Goal: Information Seeking & Learning: Learn about a topic

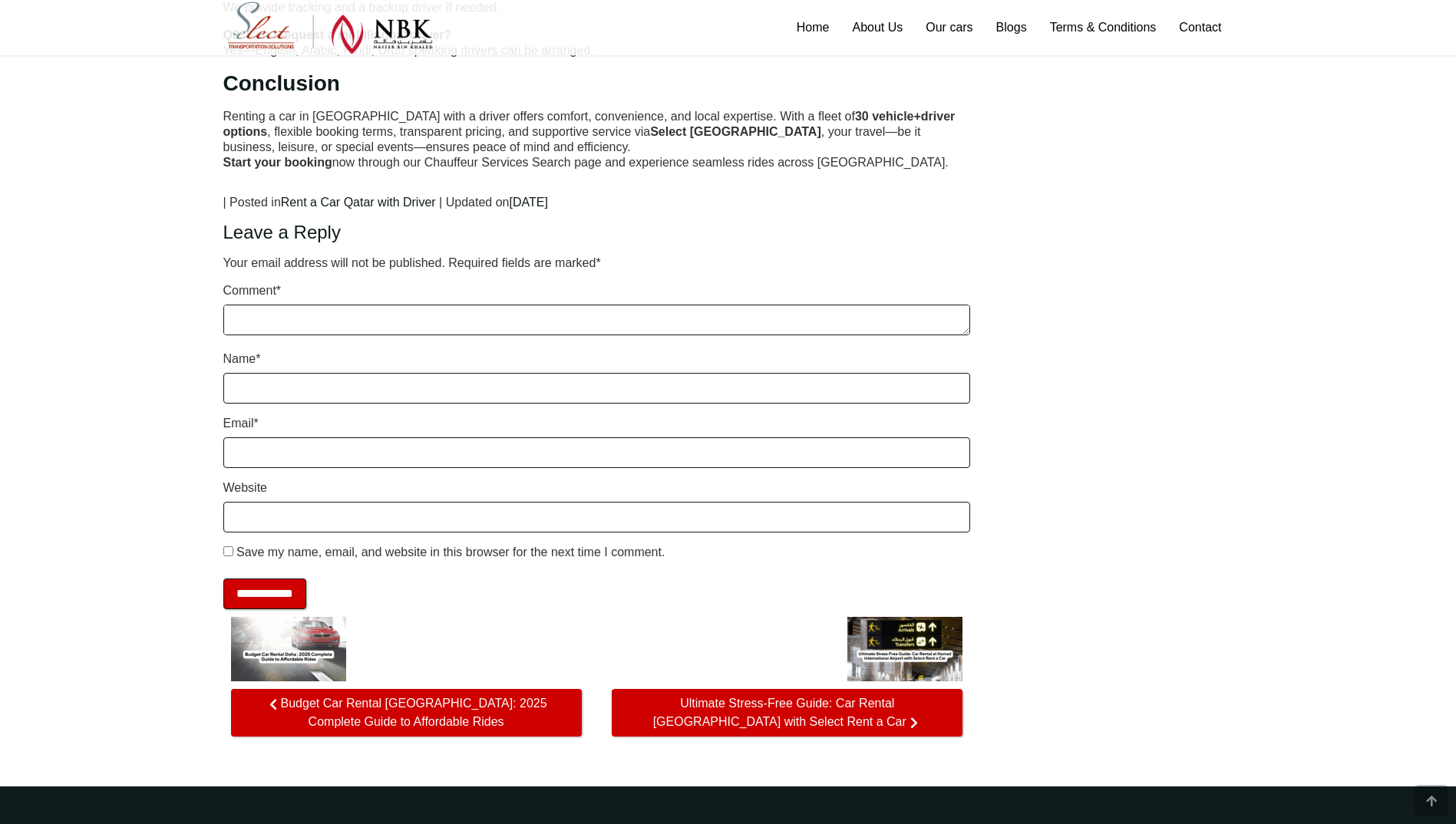
scroll to position [4023, 0]
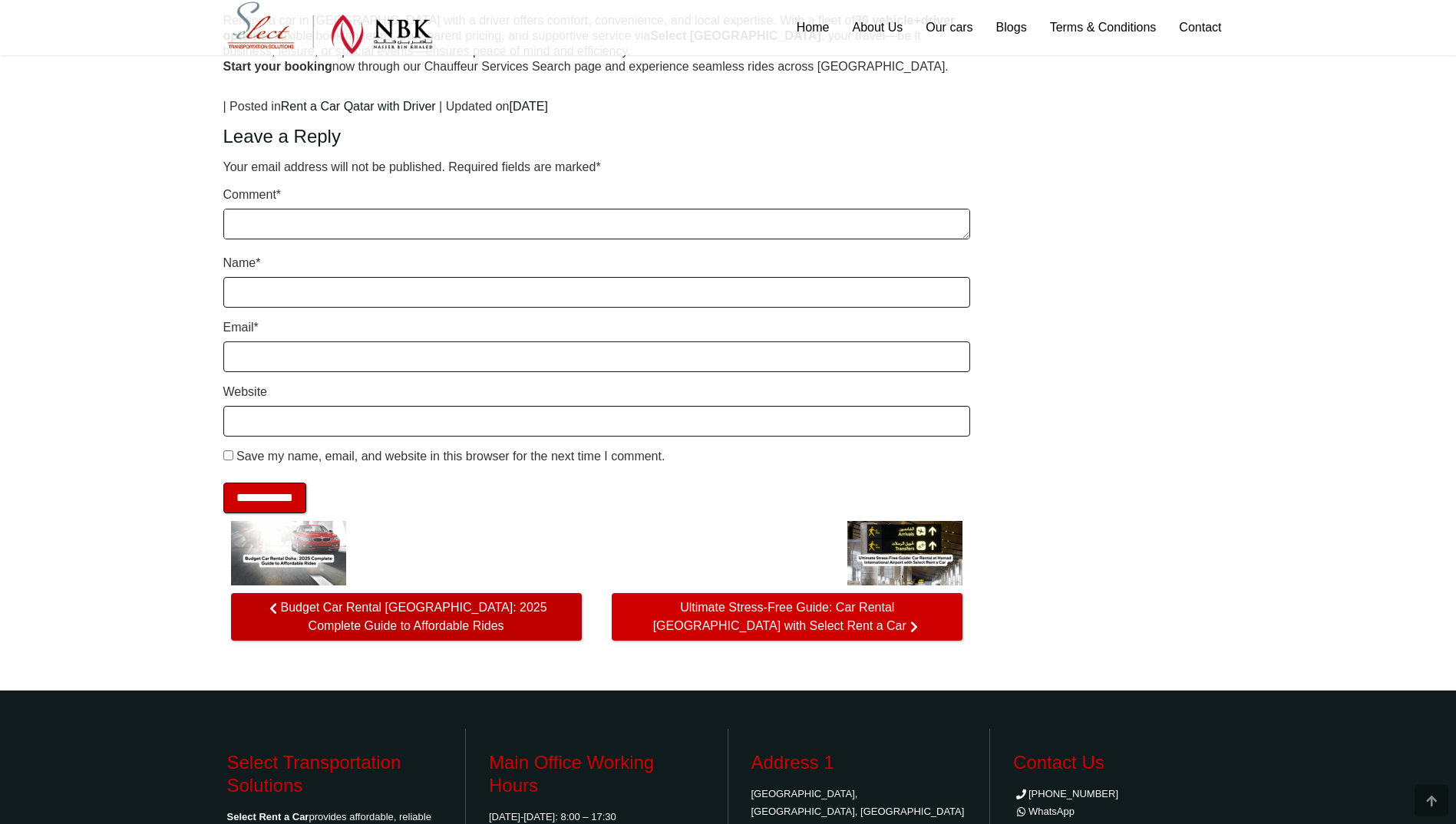
click at [408, 594] on span "Budget Car Rental [GEOGRAPHIC_DATA]: 2025 Complete Guide to Affordable Rides" at bounding box center [406, 616] width 351 height 47
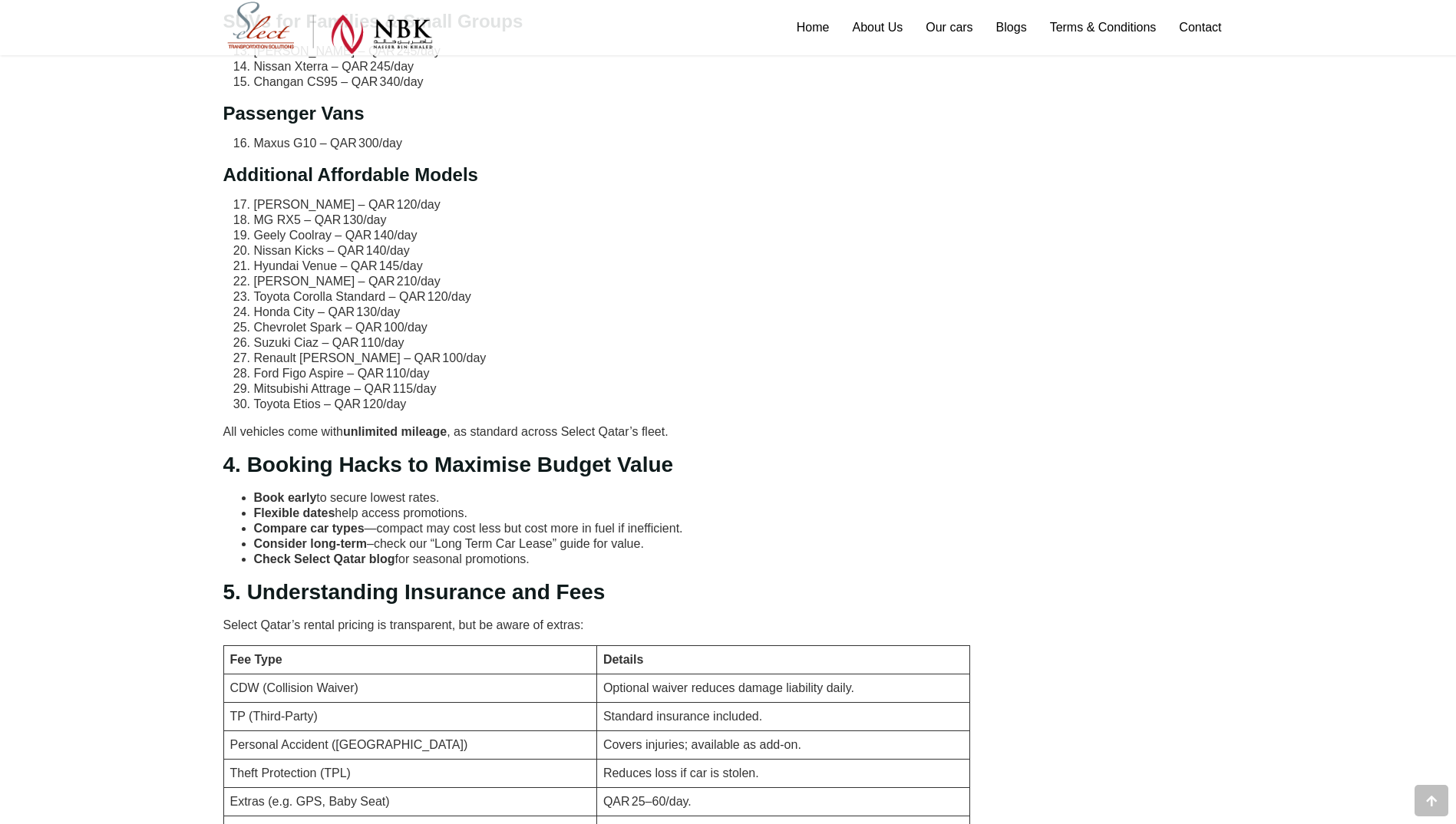
scroll to position [1611, 0]
